Goal: Task Accomplishment & Management: Use online tool/utility

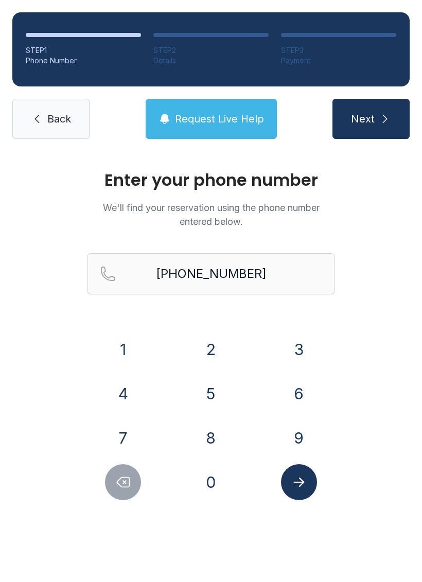
click at [74, 124] on link "Back" at bounding box center [50, 119] width 77 height 40
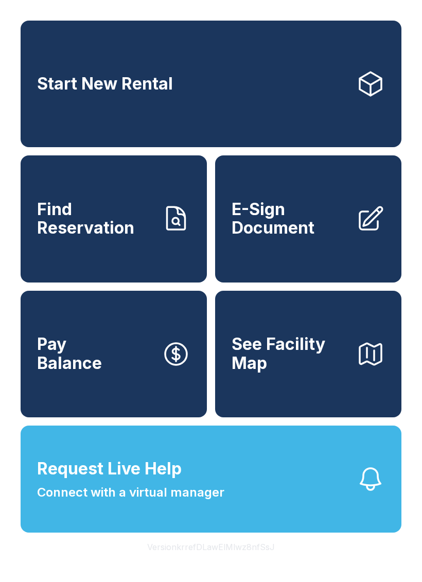
click at [364, 230] on icon at bounding box center [371, 218] width 23 height 23
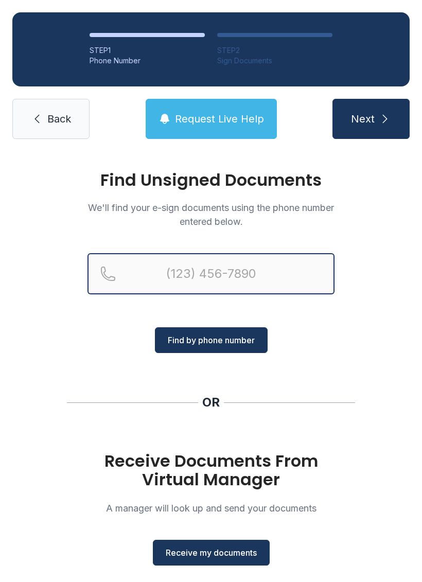
click at [248, 270] on input "Reservation phone number" at bounding box center [211, 273] width 247 height 41
type input "[PHONE_NUMBER]"
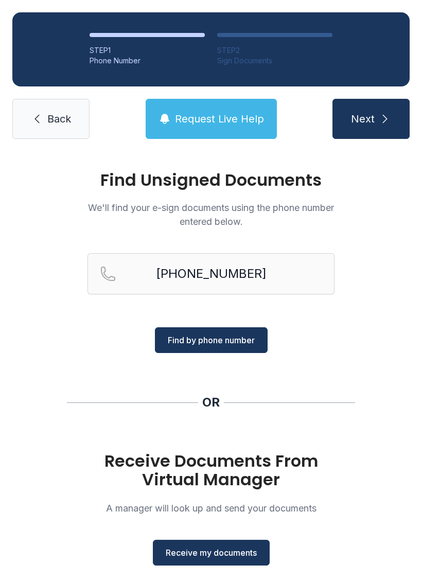
click at [223, 345] on span "Find by phone number" at bounding box center [211, 340] width 87 height 12
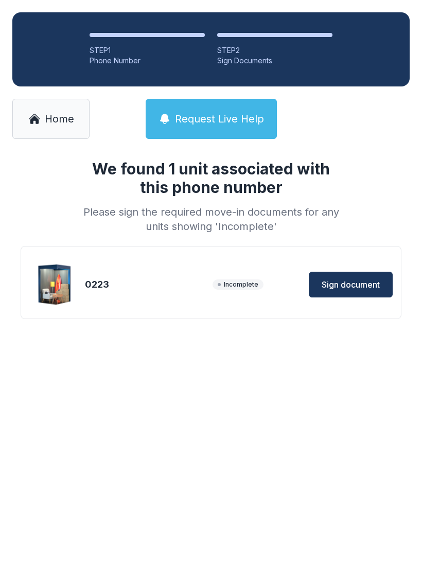
click at [352, 282] on span "Sign document" at bounding box center [351, 285] width 58 height 12
click at [343, 279] on span "Sign document" at bounding box center [351, 285] width 58 height 12
click at [61, 123] on span "Home" at bounding box center [59, 119] width 29 height 14
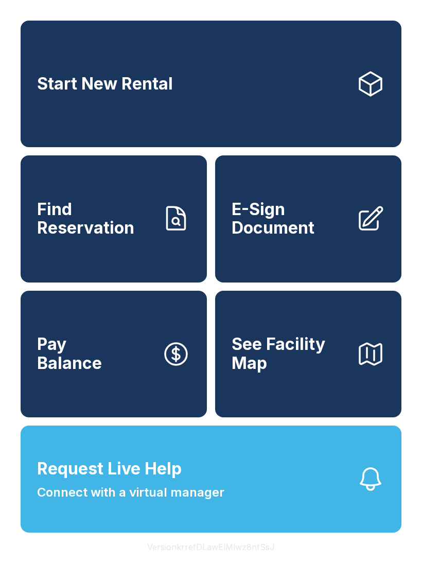
click at [328, 233] on span "E-Sign Document" at bounding box center [290, 219] width 116 height 38
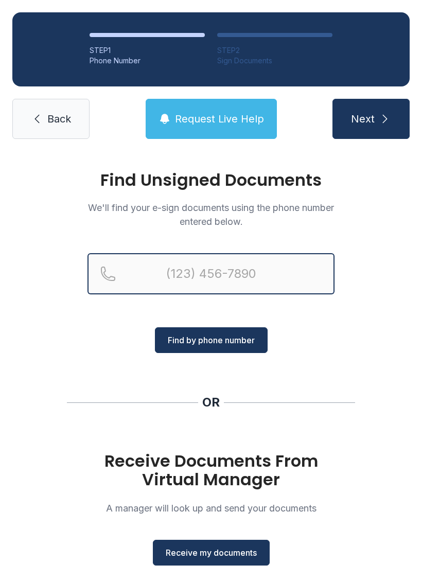
click at [233, 271] on input "Reservation phone number" at bounding box center [211, 273] width 247 height 41
type input "[PHONE_NUMBER]"
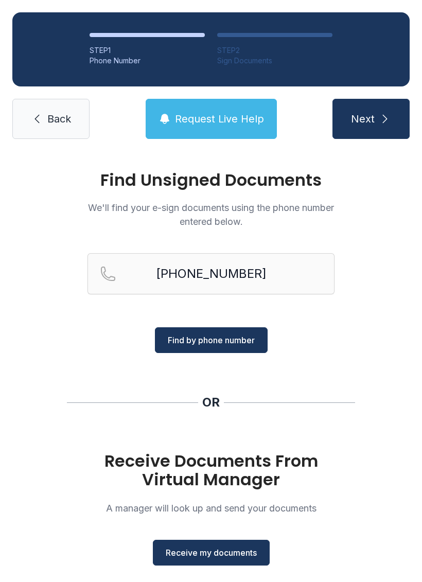
click at [235, 345] on span "Find by phone number" at bounding box center [211, 340] width 87 height 12
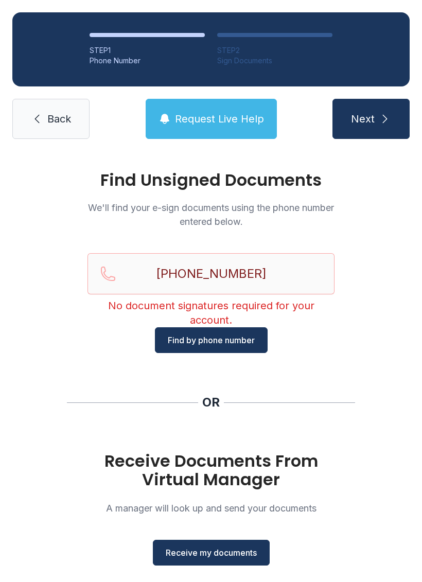
click at [220, 555] on span "Receive my documents" at bounding box center [211, 553] width 91 height 12
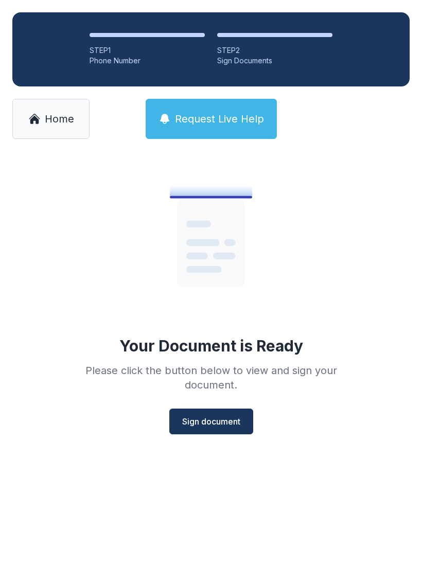
click at [215, 420] on span "Sign document" at bounding box center [211, 421] width 58 height 12
